Goal: Task Accomplishment & Management: Manage account settings

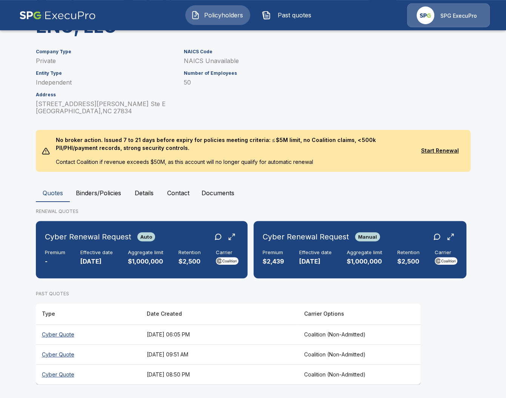
scroll to position [106, 0]
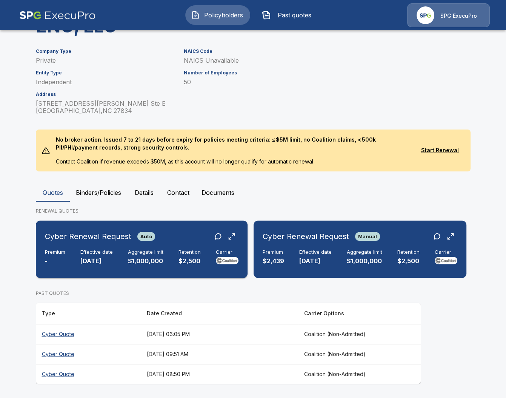
click at [191, 261] on p "$2,500" at bounding box center [190, 261] width 22 height 9
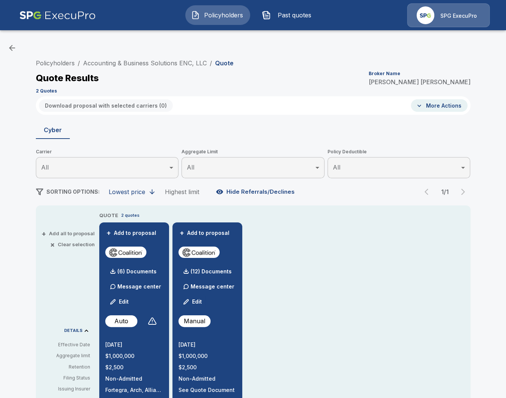
click at [16, 302] on div "Policyholders / Accounting & Business Solutions ENC, LLC / Quote Quote Results …" at bounding box center [253, 405] width 506 height 739
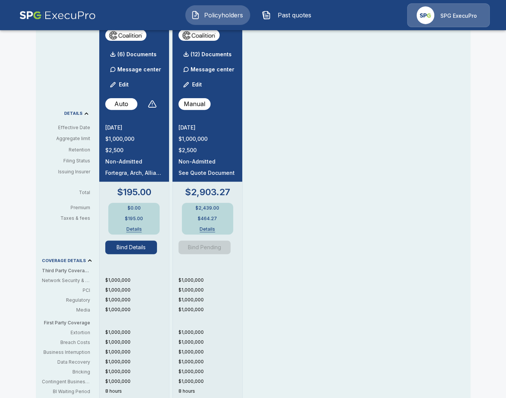
scroll to position [218, 0]
click at [362, 145] on div "QUOTE 2 quotes + Add to proposal (6) Documents Message center Edit Auto 10/25/2…" at bounding box center [285, 238] width 372 height 488
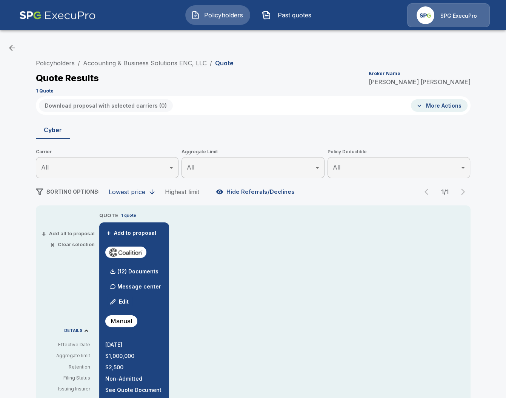
click at [120, 64] on link "Accounting & Business Solutions ENC, LLC" at bounding box center [145, 63] width 124 height 8
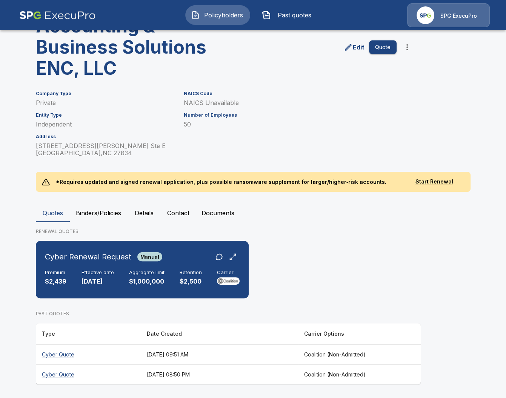
scroll to position [63, 0]
click at [239, 375] on th "[DATE] 08:50 PM" at bounding box center [219, 374] width 157 height 20
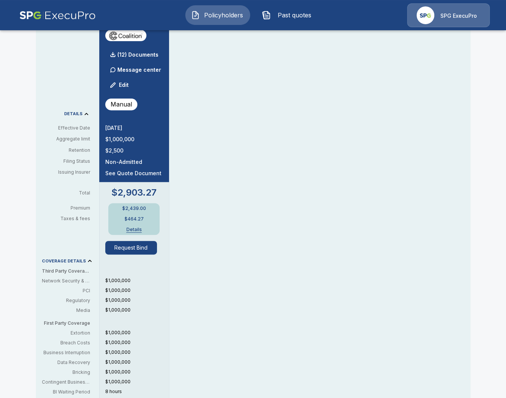
scroll to position [218, 0]
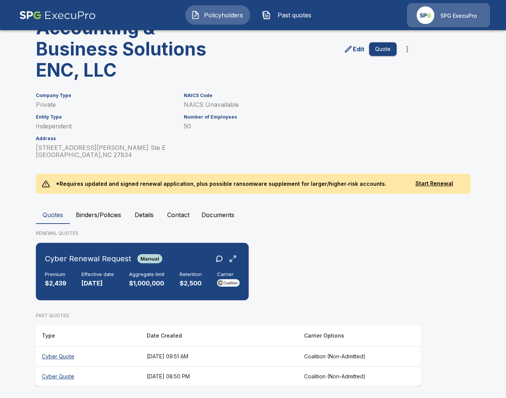
scroll to position [63, 0]
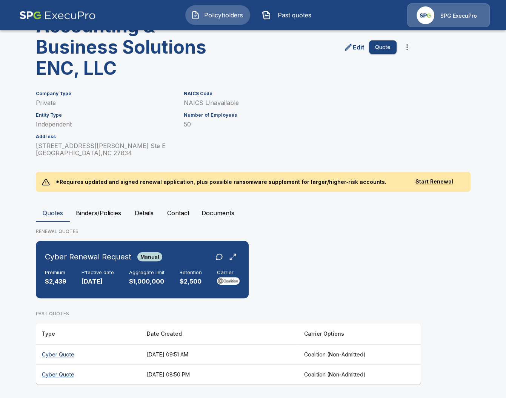
click at [229, 353] on th "[DATE] 09:51 AM" at bounding box center [219, 354] width 157 height 20
click at [80, 211] on button "Binders/Policies" at bounding box center [98, 213] width 57 height 18
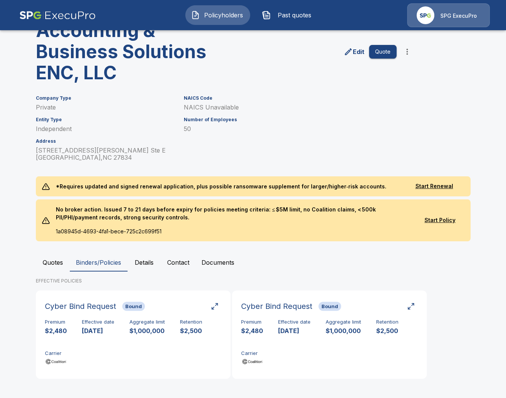
scroll to position [60, 0]
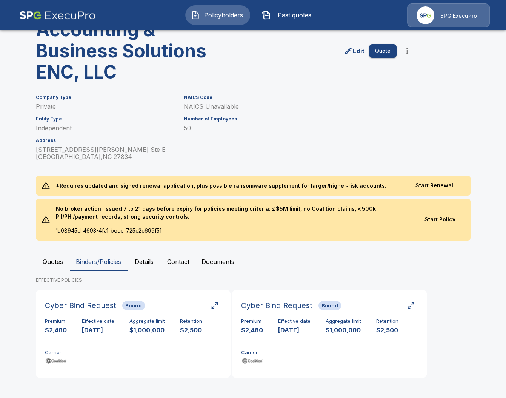
click at [60, 263] on button "Quotes" at bounding box center [53, 262] width 34 height 18
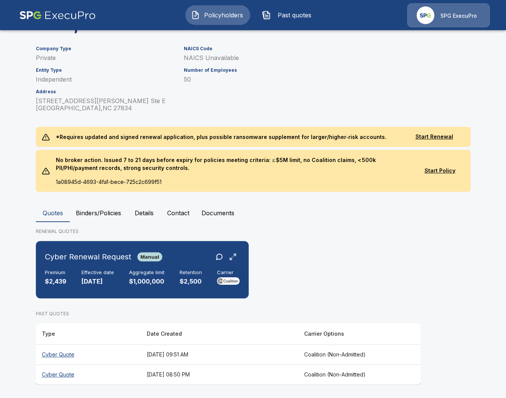
scroll to position [109, 0]
click at [277, 351] on th "[DATE] 09:51 AM" at bounding box center [219, 354] width 157 height 20
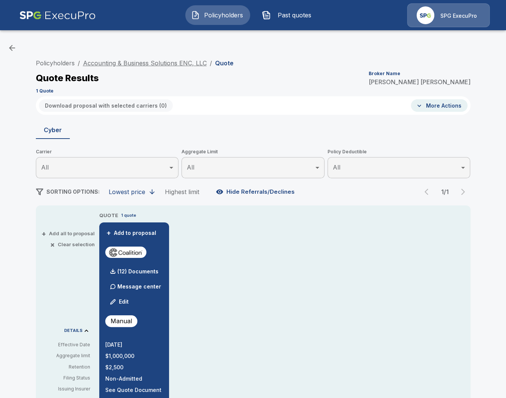
click at [168, 63] on link "Accounting & Business Solutions ENC, LLC" at bounding box center [145, 63] width 124 height 8
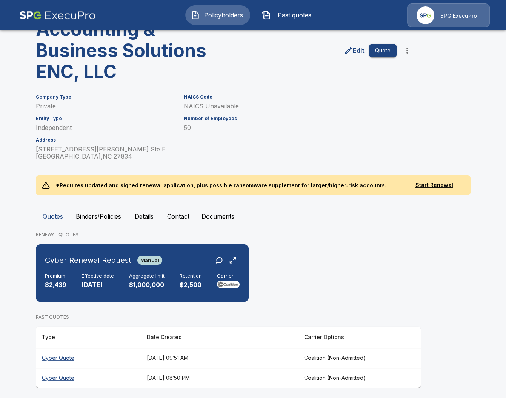
scroll to position [63, 0]
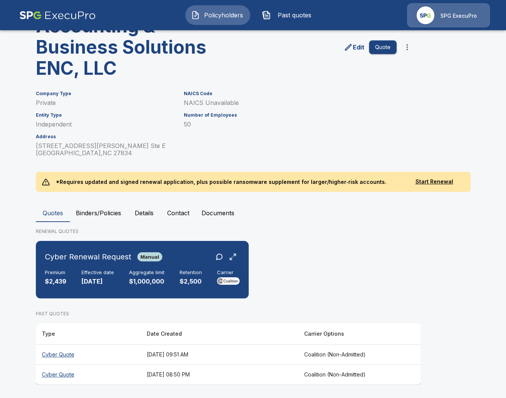
click at [332, 288] on div "Cyber Renewal Request Manual Premium $2,439 Effective date 10/25/2025 Aggregate…" at bounding box center [253, 272] width 435 height 63
click at [108, 211] on button "Binders/Policies" at bounding box center [98, 213] width 57 height 18
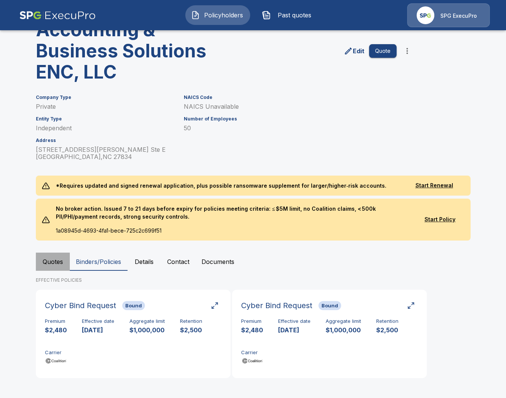
click at [52, 266] on button "Quotes" at bounding box center [53, 262] width 34 height 18
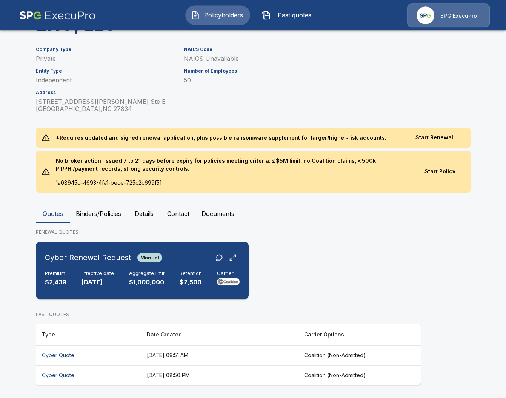
scroll to position [109, 0]
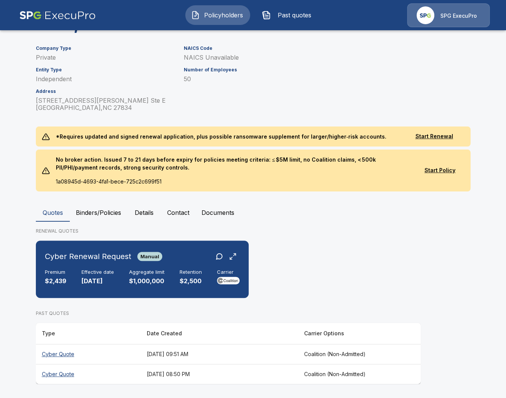
click at [336, 97] on div "NAICS Code NAICS Unavailable Number of Employees 50" at bounding box center [286, 74] width 222 height 75
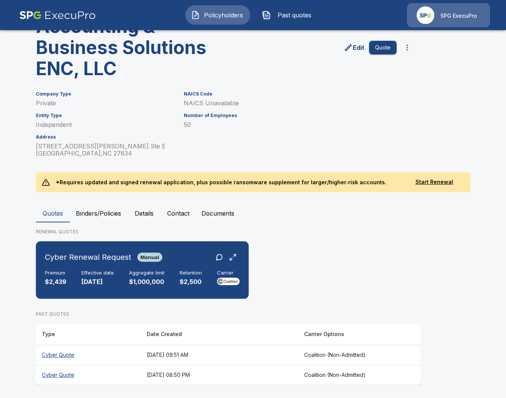
scroll to position [63, 0]
click at [199, 272] on h6 "Retention" at bounding box center [191, 273] width 22 height 6
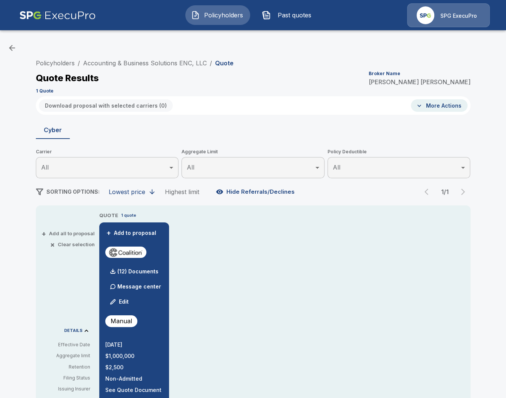
click at [337, 81] on div "Quote Results Broker Name [PERSON_NAME]" at bounding box center [253, 78] width 435 height 14
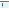
scroll to position [130, 0]
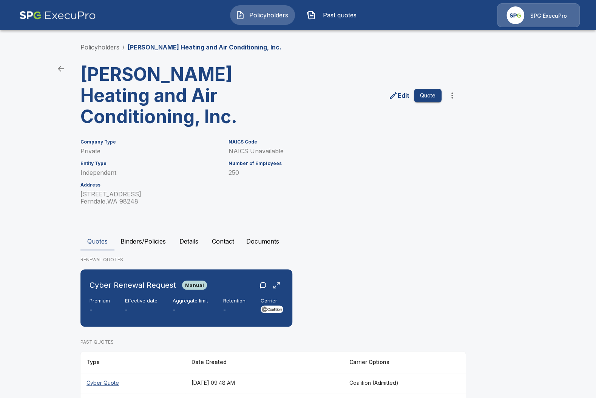
click at [539, 14] on p "SPG ExecuPro" at bounding box center [548, 16] width 37 height 8
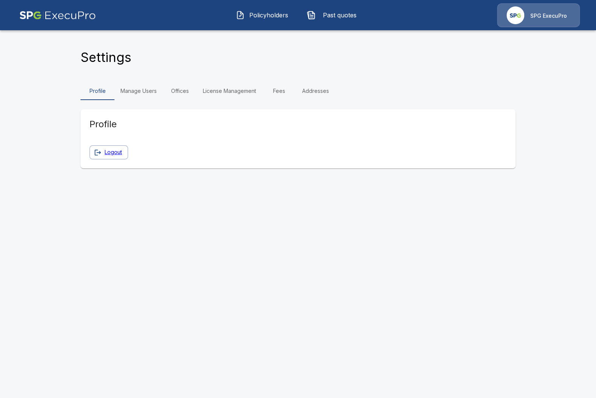
drag, startPoint x: 145, startPoint y: 88, endPoint x: 138, endPoint y: 95, distance: 10.1
click at [145, 88] on link "Manage Users" at bounding box center [138, 91] width 48 height 18
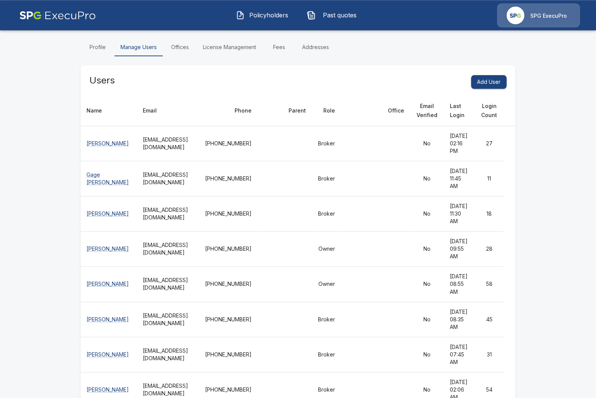
scroll to position [43, 0]
click at [341, 111] on th "Role" at bounding box center [326, 111] width 29 height 31
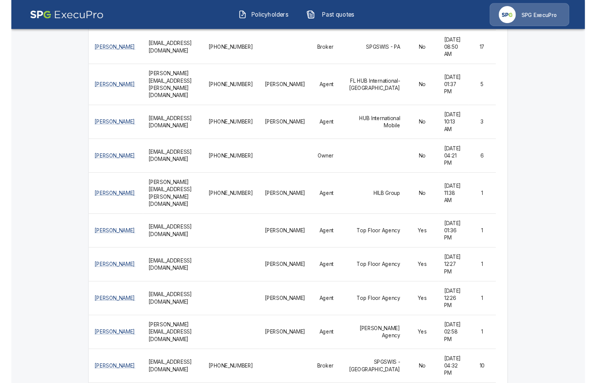
scroll to position [1261, 0]
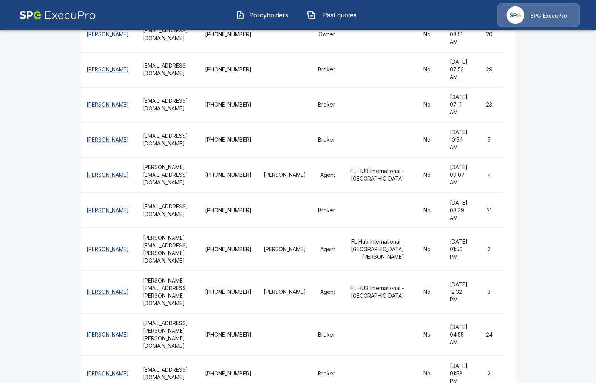
scroll to position [546, 0]
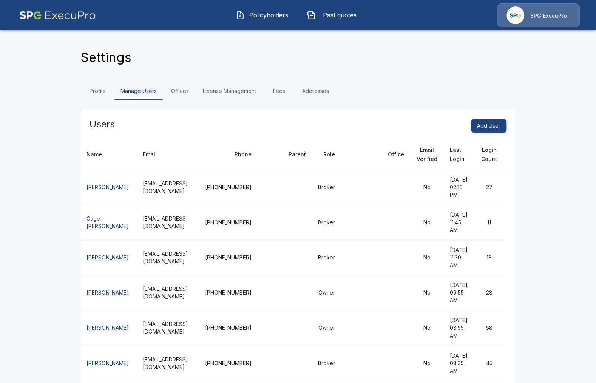
scroll to position [0, 0]
click at [262, 21] on button "Policyholders" at bounding box center [262, 15] width 65 height 20
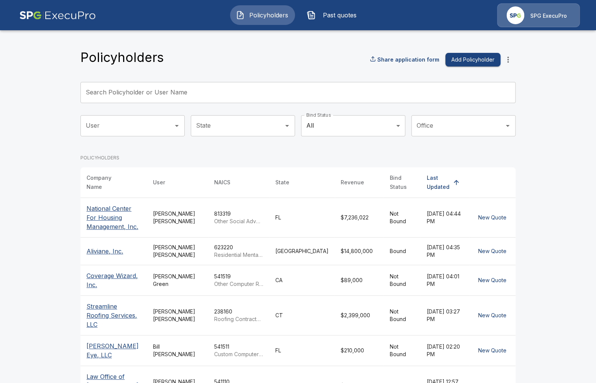
click at [38, 287] on main "Policyholders Share application form Add Policyholder Search Policyholder or Us…" at bounding box center [298, 312] width 596 height 624
drag, startPoint x: 63, startPoint y: 79, endPoint x: 223, endPoint y: 49, distance: 162.4
click at [64, 79] on main "Policyholders Share application form Add Policyholder Search Policyholder or Us…" at bounding box center [298, 312] width 596 height 624
click at [561, 14] on p "SPG ExecuPro" at bounding box center [548, 16] width 37 height 8
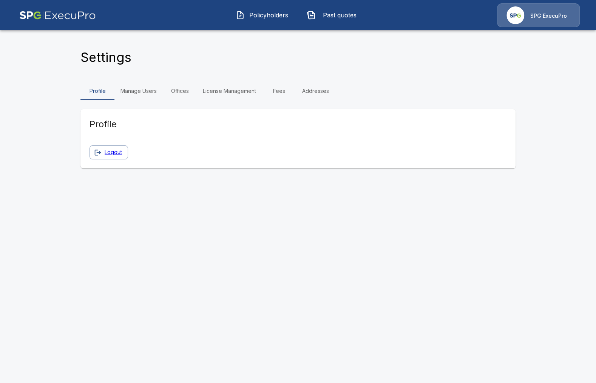
click at [242, 93] on link "License Management" at bounding box center [229, 91] width 65 height 18
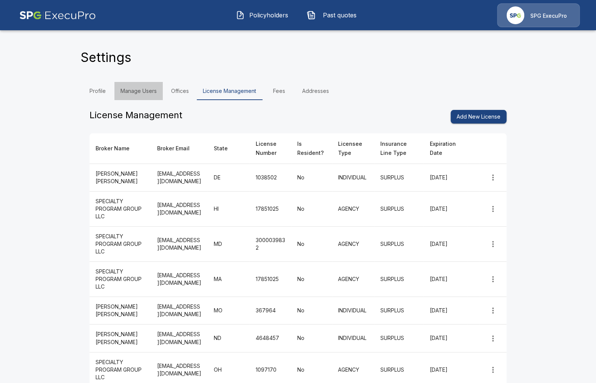
click at [145, 96] on link "Manage Users" at bounding box center [138, 91] width 48 height 18
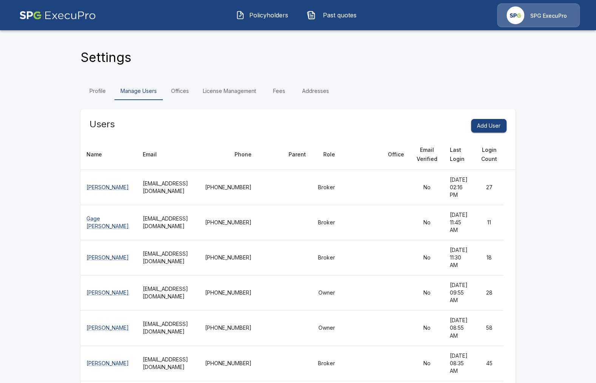
click at [261, 13] on span "Policyholders" at bounding box center [269, 15] width 42 height 9
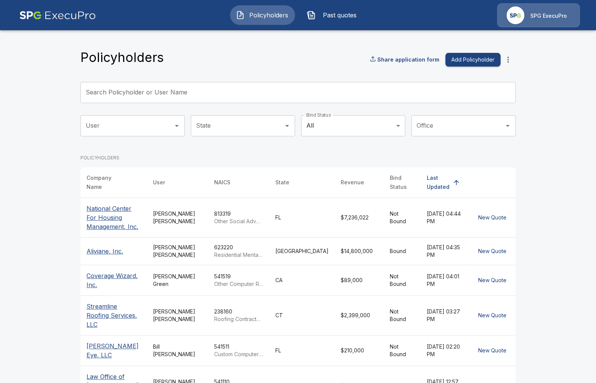
click at [134, 114] on div "Policyholders Share application form Add Policyholder Search Policyholder or Us…" at bounding box center [297, 332] width 435 height 566
drag, startPoint x: 134, startPoint y: 120, endPoint x: 140, endPoint y: 135, distance: 16.1
click at [136, 132] on input "User" at bounding box center [127, 126] width 86 height 14
click at [166, 155] on li "[PERSON_NAME]" at bounding box center [132, 160] width 104 height 14
type input "*********"
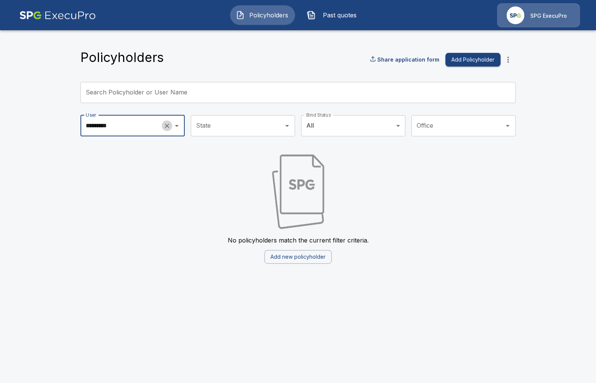
click at [165, 127] on icon "Clear" at bounding box center [167, 126] width 8 height 8
